Goal: Transaction & Acquisition: Purchase product/service

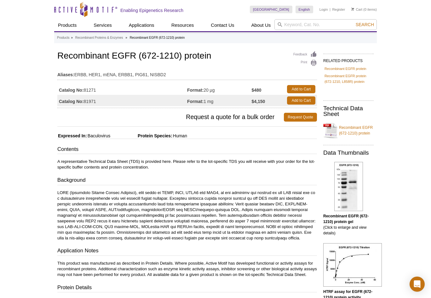
drag, startPoint x: 412, startPoint y: 95, endPoint x: 401, endPoint y: 96, distance: 11.1
drag, startPoint x: 417, startPoint y: 116, endPoint x: 395, endPoint y: 112, distance: 22.4
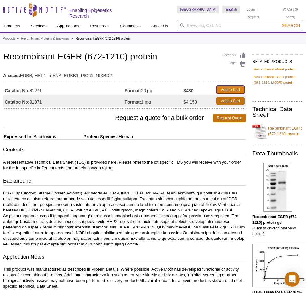
click at [220, 90] on link "Add to Cart" at bounding box center [230, 90] width 28 height 8
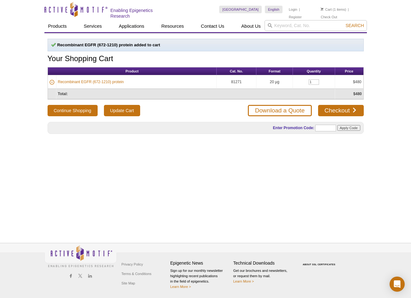
drag, startPoint x: 315, startPoint y: 84, endPoint x: 298, endPoint y: 84, distance: 17.0
click at [298, 84] on td "1" at bounding box center [314, 82] width 42 height 14
drag, startPoint x: 298, startPoint y: 84, endPoint x: 316, endPoint y: 83, distance: 18.3
click at [316, 83] on input "1" at bounding box center [314, 81] width 10 height 5
drag, startPoint x: 316, startPoint y: 82, endPoint x: 297, endPoint y: 79, distance: 20.0
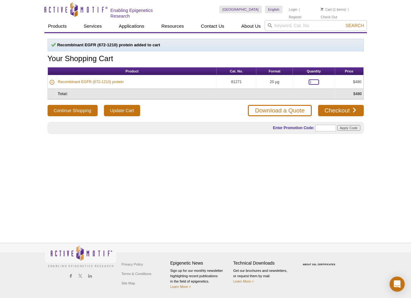
click at [297, 79] on td "1" at bounding box center [314, 82] width 42 height 14
type input "2"
click at [48, 105] on button "Continue Shopping" at bounding box center [73, 110] width 50 height 11
drag, startPoint x: 292, startPoint y: 226, endPoint x: 301, endPoint y: 182, distance: 44.3
click at [292, 225] on div "Recombinant EGFR (672-1210) protein added to cart Your Shopping Cart Product Ca…" at bounding box center [205, 131] width 323 height 196
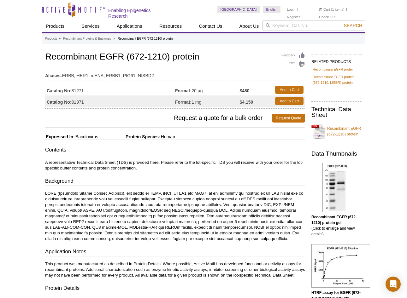
click at [337, 10] on li "Cart (1 items)" at bounding box center [332, 10] width 26 height 8
click at [282, 10] on div "United States Australia Austria Belgium Brazil Canada China Czech Republic Denm…" at bounding box center [290, 9] width 147 height 19
click at [290, 10] on link "Login" at bounding box center [290, 9] width 9 height 4
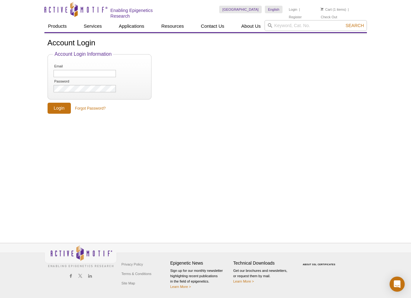
click at [366, 98] on div "Account Login Account Login Information Email Password Login Forgot Password?" at bounding box center [205, 76] width 323 height 75
click at [96, 73] on input "Email" at bounding box center [85, 73] width 62 height 7
type input "[EMAIL_ADDRESS][DOMAIN_NAME]"
click at [54, 107] on input "Login" at bounding box center [59, 108] width 23 height 11
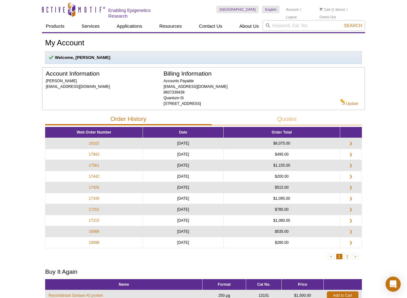
click at [336, 10] on li "Cart (1 items)" at bounding box center [332, 10] width 26 height 8
click at [323, 8] on link "Cart" at bounding box center [324, 9] width 11 height 4
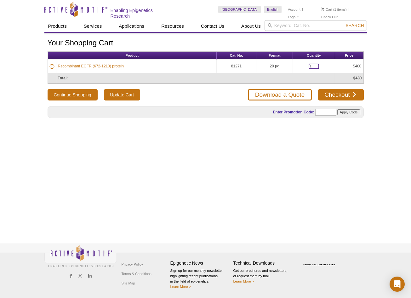
drag, startPoint x: 316, startPoint y: 65, endPoint x: 294, endPoint y: 63, distance: 21.9
click at [297, 63] on td "1" at bounding box center [314, 67] width 42 height 14
type input "2"
click at [113, 97] on input "Update Cart" at bounding box center [122, 94] width 36 height 11
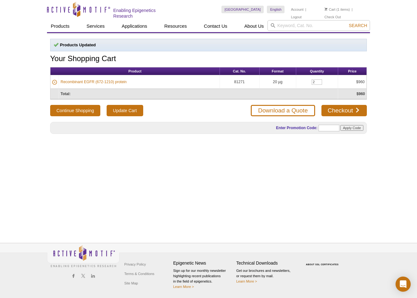
drag, startPoint x: 284, startPoint y: 83, endPoint x: 57, endPoint y: 84, distance: 227.2
click at [57, 84] on tr "Recombinant EGFR (672-1210) protein 81271 20 µg 2 $960" at bounding box center [208, 82] width 316 height 14
copy tr "Recombinant EGFR (672-1210) protein 81271 20 µg"
click at [291, 112] on link "Checkout" at bounding box center [343, 110] width 45 height 11
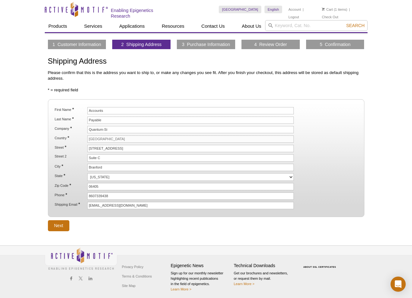
click at [410, 123] on div "Active Motif Logo Enabling Epigenetics Research 1 Search Skip to content Active…" at bounding box center [206, 150] width 412 height 301
click at [377, 165] on div "Active Motif Logo Enabling Epigenetics Research 1 Search Skip to content Active…" at bounding box center [206, 150] width 412 height 301
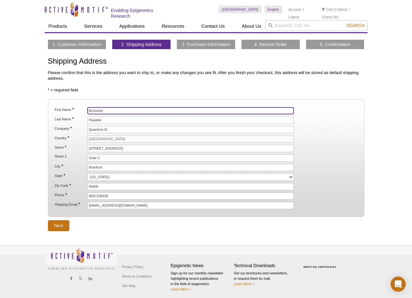
click at [98, 112] on input "Accounts" at bounding box center [190, 110] width 207 height 7
paste input "Mathi"
type input "Mathi"
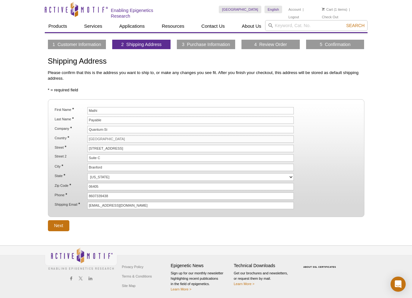
drag, startPoint x: 381, startPoint y: 171, endPoint x: 336, endPoint y: 167, distance: 45.6
click at [381, 171] on div "Active Motif Logo Enabling Epigenetics Research 1 Search Skip to content Active…" at bounding box center [206, 150] width 412 height 301
click at [70, 118] on label "Last Name *" at bounding box center [70, 119] width 32 height 5
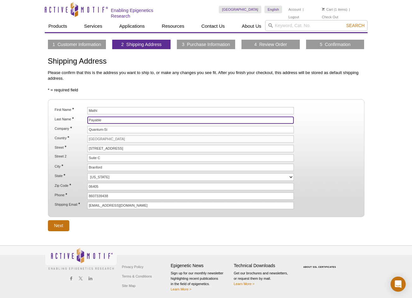
click at [87, 118] on input "Payable" at bounding box center [190, 120] width 207 height 7
click at [91, 118] on input "Payable" at bounding box center [190, 120] width 207 height 7
paste input "Chinnaraj"
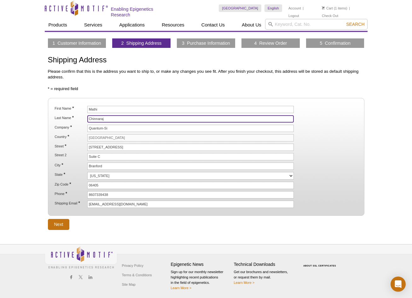
scroll to position [2, 0]
type input "Chinnaraj"
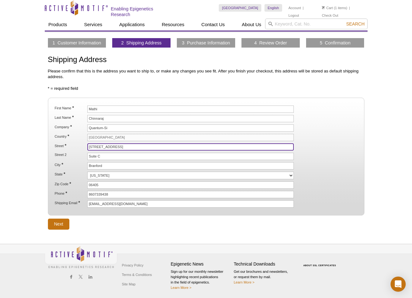
drag, startPoint x: 131, startPoint y: 145, endPoint x: 70, endPoint y: 136, distance: 62.0
click at [70, 136] on ol "First Name * Mathi Last Name * Chinnaraj Company * Quantum-Si Country * United …" at bounding box center [205, 157] width 305 height 102
type input "5510 Morehouse Drive"
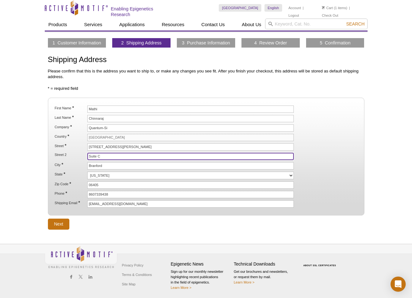
click at [119, 156] on input "Suite C" at bounding box center [190, 156] width 207 height 7
type input "Suite 400"
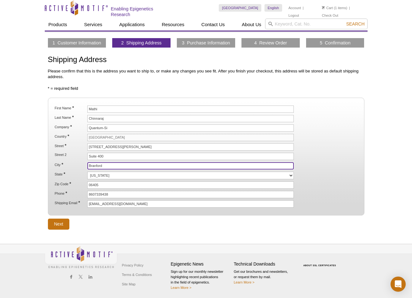
drag, startPoint x: 111, startPoint y: 162, endPoint x: 89, endPoint y: 163, distance: 21.4
click at [89, 163] on input "Branford" at bounding box center [190, 165] width 207 height 7
type input "San Diego"
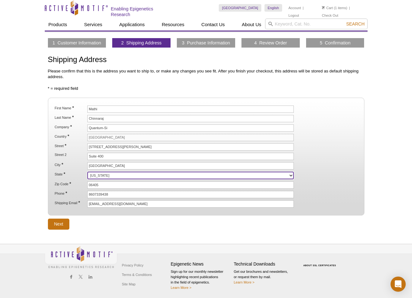
click at [118, 176] on select "Alabama Alaska American Samoa Arizona Arkansas California Colorado Connecticut …" at bounding box center [190, 176] width 207 height 8
select select "CA"
click at [87, 172] on select "Alabama Alaska American Samoa Arizona Arkansas California Colorado Connecticut …" at bounding box center [190, 176] width 207 height 8
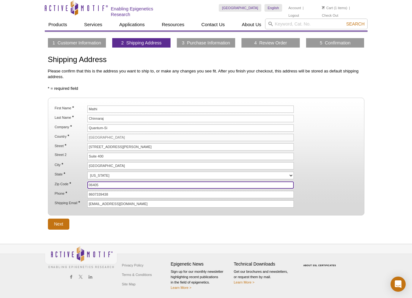
drag, startPoint x: 106, startPoint y: 186, endPoint x: 69, endPoint y: 182, distance: 37.4
click at [69, 182] on li "Zip Code * 06405" at bounding box center [206, 185] width 304 height 7
type input "92121"
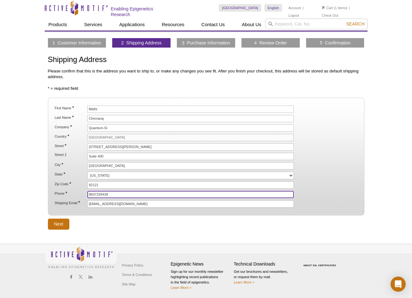
drag, startPoint x: 119, startPoint y: 193, endPoint x: 74, endPoint y: 191, distance: 45.7
click at [74, 191] on li "Phone * 8607339438" at bounding box center [206, 194] width 304 height 7
click at [116, 194] on input "858248" at bounding box center [190, 194] width 207 height 7
type input "8582840998"
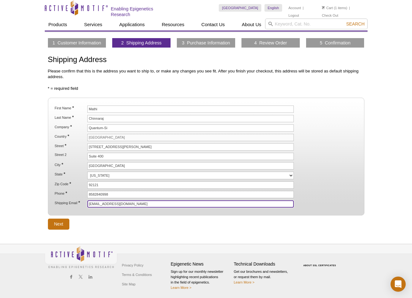
click at [104, 203] on input "accountspayable@quantum-si.com" at bounding box center [190, 203] width 207 height 7
type input "purchasing@quantum-si.com"
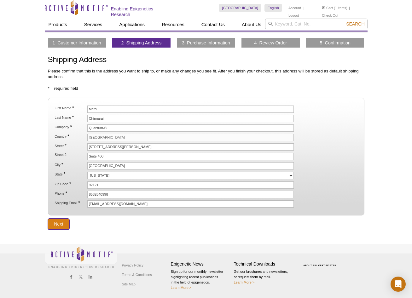
click at [58, 223] on input "Next" at bounding box center [59, 224] width 22 height 11
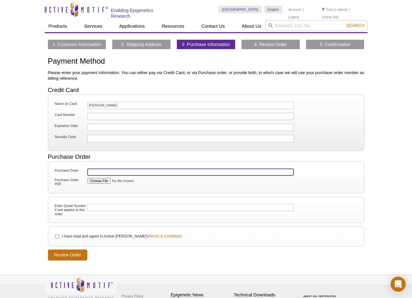
click at [94, 172] on input "Purchase Order" at bounding box center [190, 172] width 207 height 7
click at [103, 169] on input "Purchase Order" at bounding box center [190, 172] width 207 height 7
paste input "PO-QSI-11547"
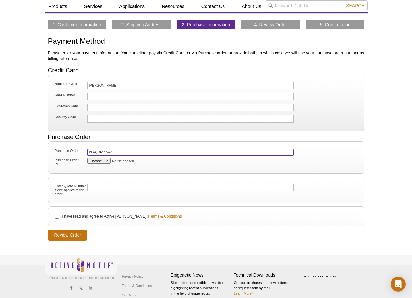
scroll to position [31, 0]
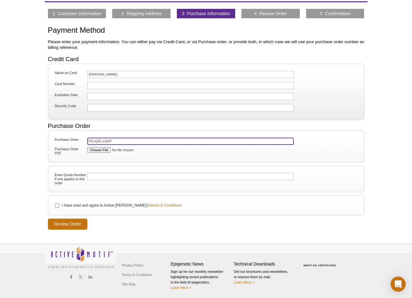
type input "PO-QSI-11547"
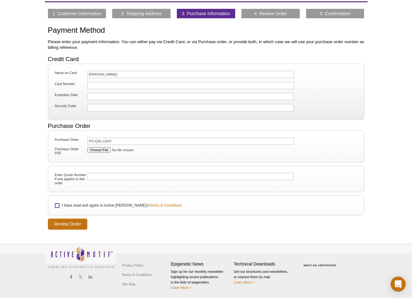
click at [57, 205] on input "I have read and agree to Active Motif's Terms & Conditions" at bounding box center [57, 206] width 4 height 4
checkbox input "true"
click at [54, 223] on input "Review Order" at bounding box center [68, 224] width 40 height 11
